Goal: Task Accomplishment & Management: Manage account settings

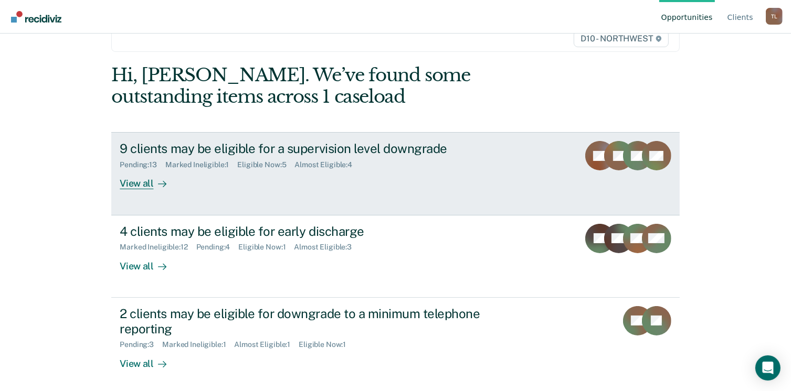
scroll to position [79, 0]
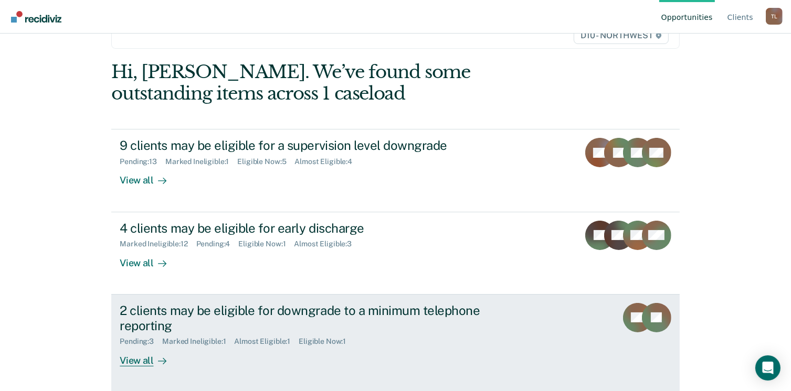
click at [122, 340] on div "Pending : 3" at bounding box center [141, 341] width 42 height 9
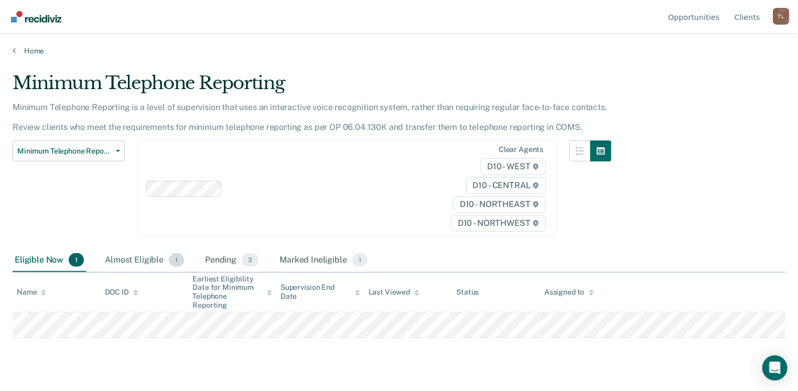
click at [115, 261] on div "Almost Eligible 1" at bounding box center [144, 260] width 83 height 23
click at [248, 257] on span "3" at bounding box center [250, 260] width 17 height 14
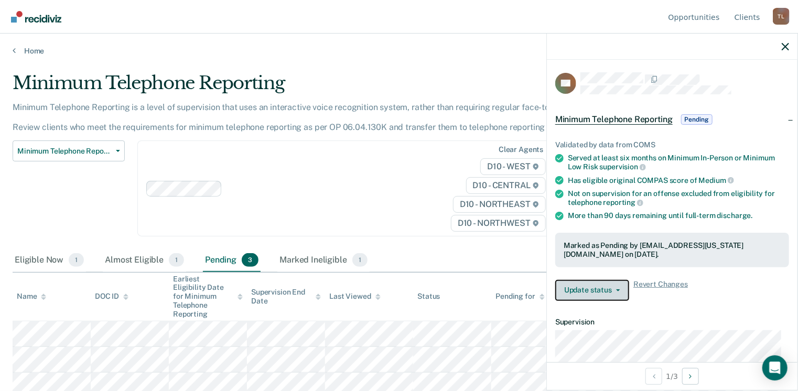
click at [619, 290] on button "Update status" at bounding box center [593, 290] width 74 height 21
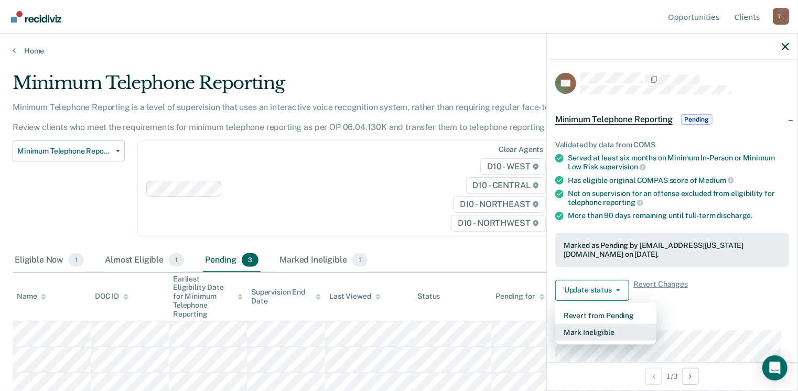
click at [601, 332] on button "Mark Ineligible" at bounding box center [606, 332] width 101 height 17
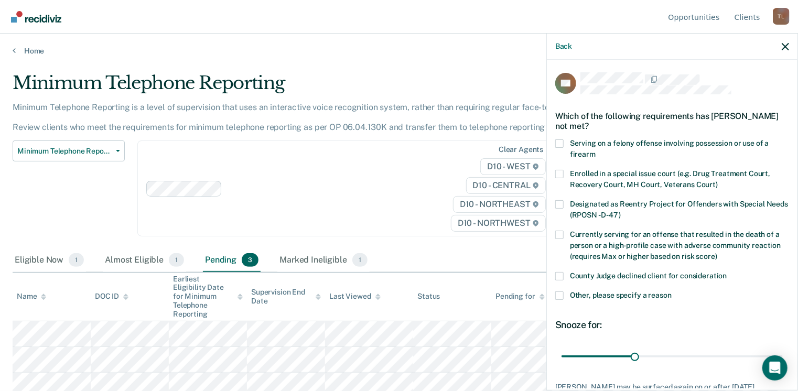
click at [569, 294] on label "Other, please specify a reason" at bounding box center [673, 297] width 234 height 11
click at [672, 292] on input "Other, please specify a reason" at bounding box center [672, 292] width 0 height 0
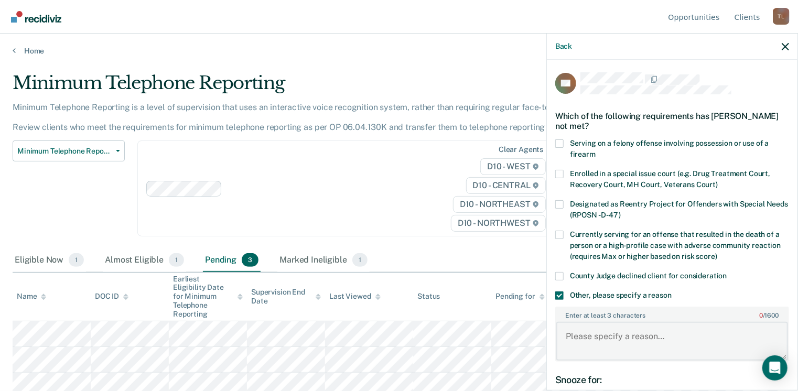
click at [655, 330] on textarea "Enter at least 3 characters 0 / 1600" at bounding box center [673, 341] width 232 height 39
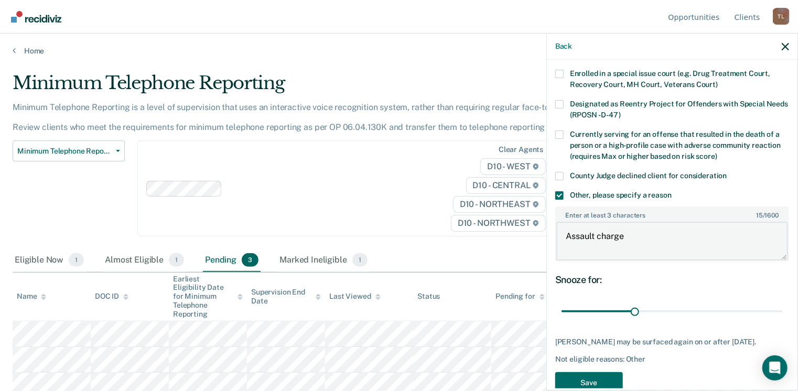
scroll to position [131, 0]
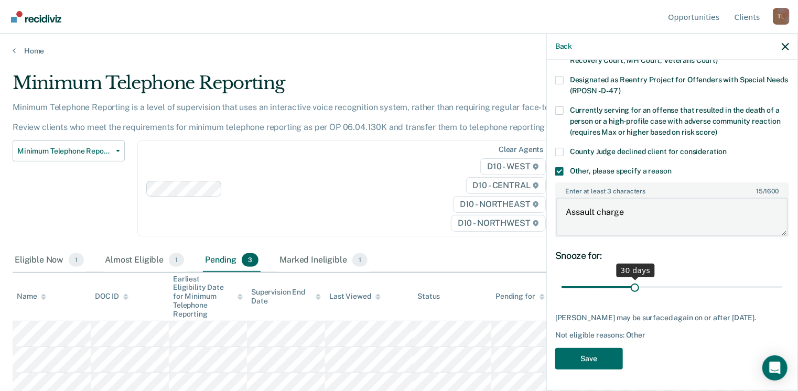
type textarea "Assault charge"
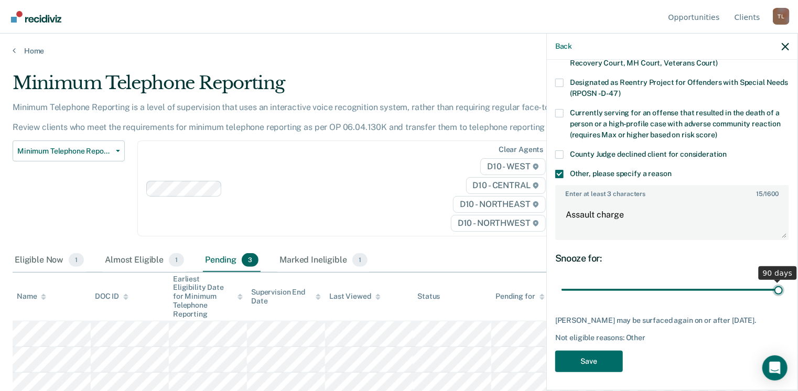
drag, startPoint x: 631, startPoint y: 279, endPoint x: 794, endPoint y: 292, distance: 164.2
type input "90"
click at [783, 292] on input "range" at bounding box center [672, 290] width 221 height 18
click at [584, 362] on button "Save" at bounding box center [590, 362] width 68 height 22
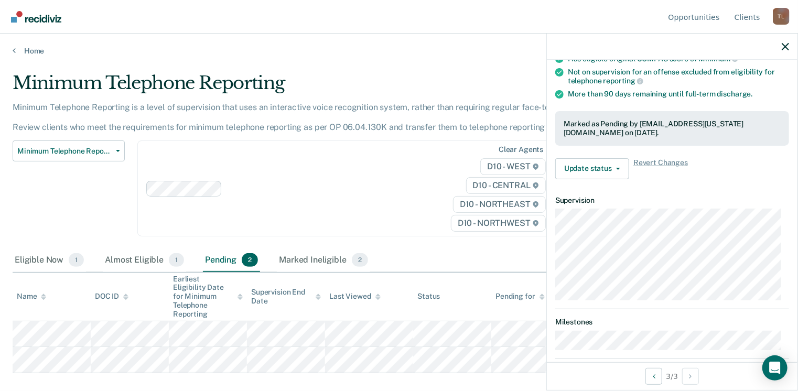
scroll to position [0, 0]
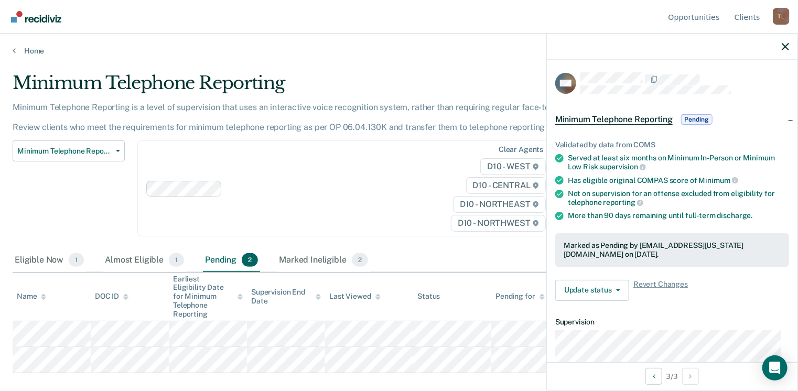
click at [638, 222] on div "Validated by data from COMS Served at least six months on Minimum In-Person or …" at bounding box center [672, 217] width 251 height 186
click at [579, 289] on button "Update status" at bounding box center [593, 290] width 74 height 21
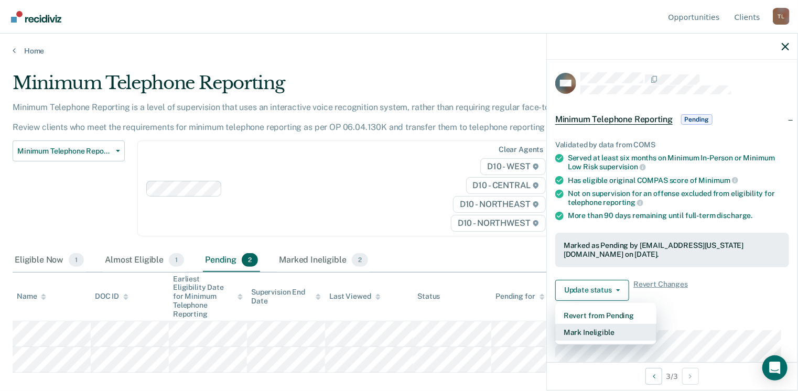
click at [630, 329] on button "Mark Ineligible" at bounding box center [606, 332] width 101 height 17
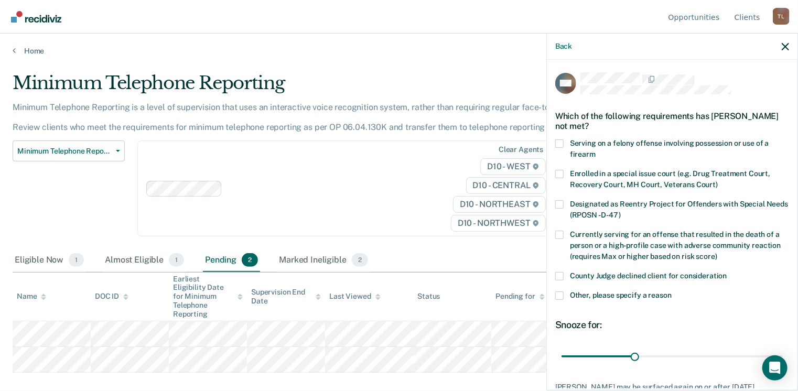
click at [558, 297] on span at bounding box center [560, 296] width 8 height 8
click at [672, 292] on input "Other, please specify a reason" at bounding box center [672, 292] width 0 height 0
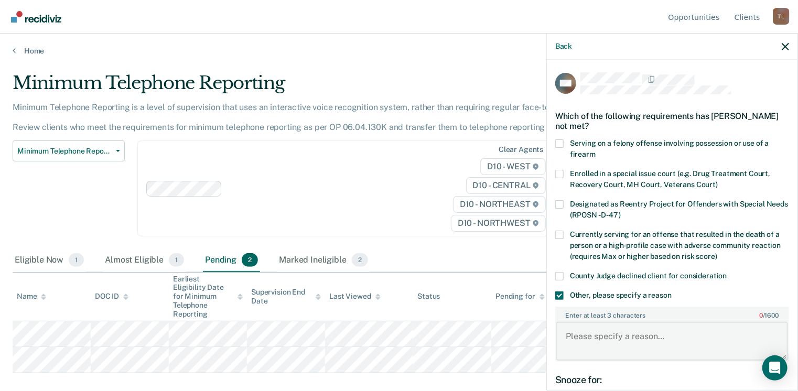
click at [600, 340] on textarea "Enter at least 3 characters 0 / 1600" at bounding box center [673, 341] width 232 height 39
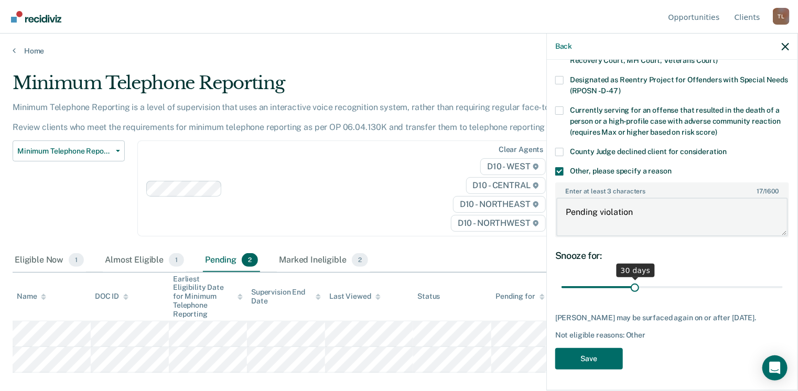
type textarea "Pending violation"
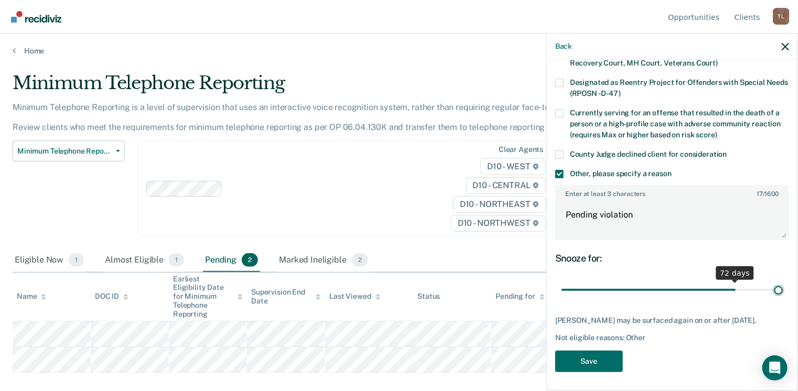
drag, startPoint x: 633, startPoint y: 279, endPoint x: 802, endPoint y: 293, distance: 169.5
type input "90"
click at [783, 293] on input "range" at bounding box center [672, 290] width 221 height 18
click at [571, 366] on button "Save" at bounding box center [590, 362] width 68 height 22
